Goal: Navigation & Orientation: Find specific page/section

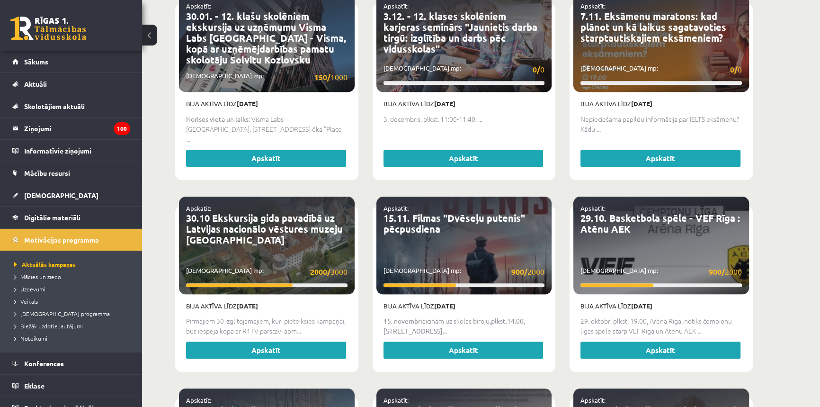
scroll to position [947, 0]
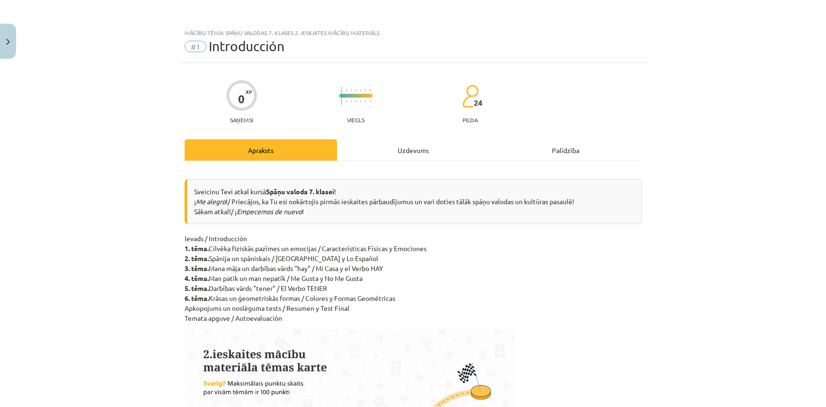
scroll to position [86, 0]
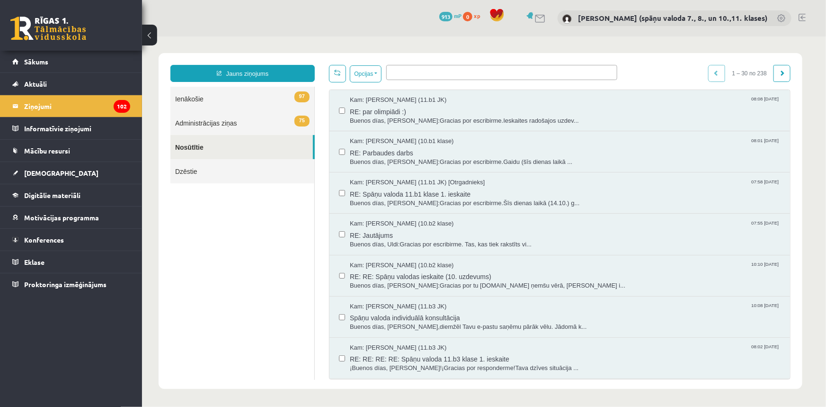
scroll to position [1122, 0]
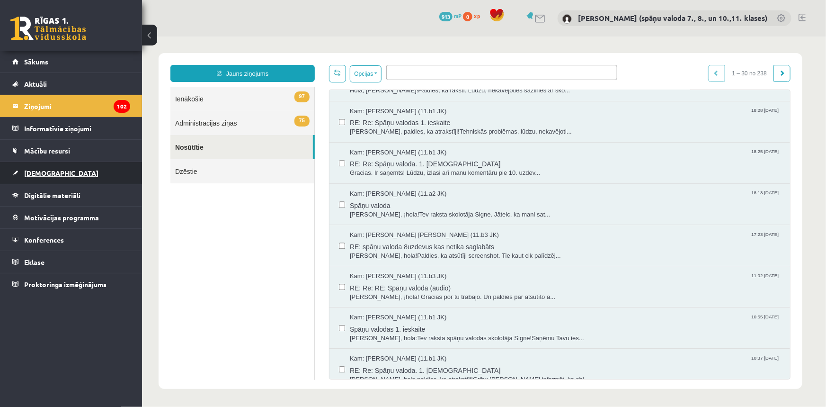
click at [38, 174] on span "[DEMOGRAPHIC_DATA]" at bounding box center [61, 172] width 74 height 9
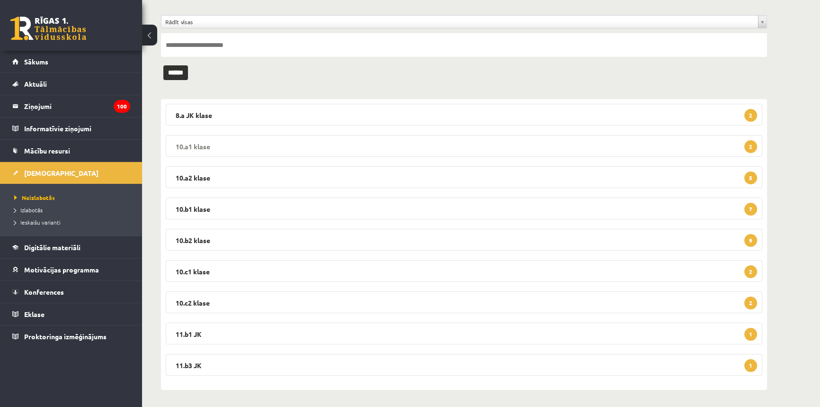
scroll to position [71, 0]
click at [48, 288] on span "Konferences" at bounding box center [44, 291] width 40 height 9
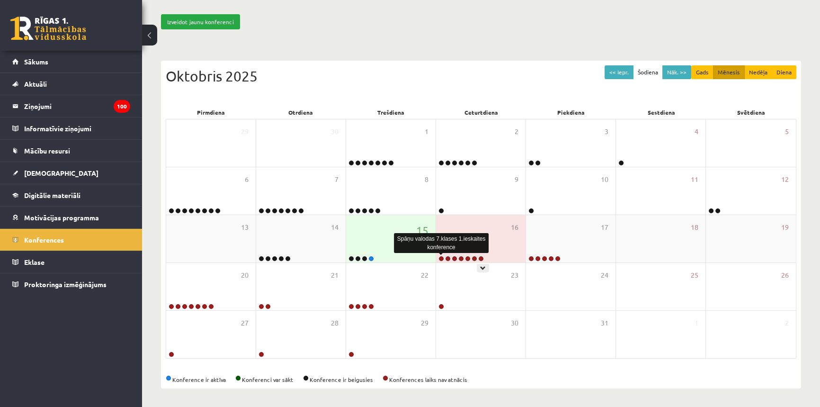
click at [439, 259] on link at bounding box center [441, 259] width 6 height 6
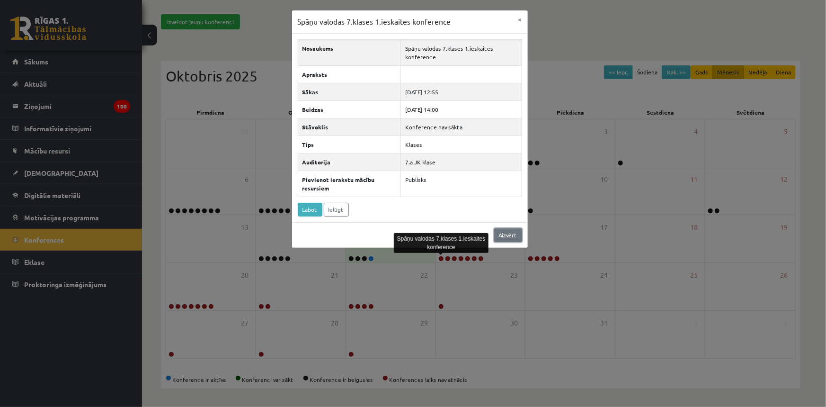
click at [504, 236] on link "Aizvērt" at bounding box center [508, 235] width 28 height 14
